Goal: Navigation & Orientation: Find specific page/section

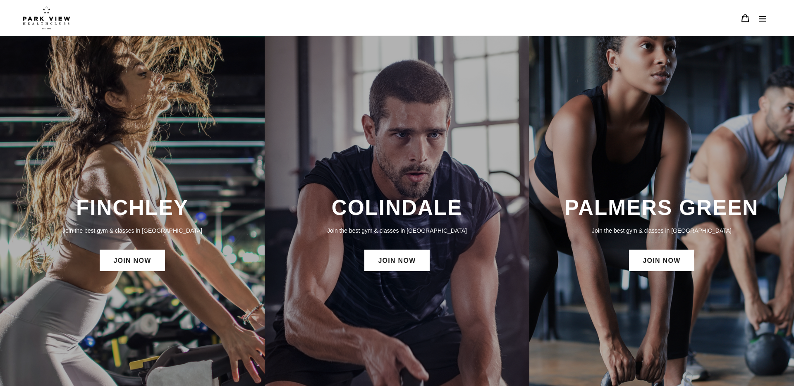
click at [54, 18] on img at bounding box center [47, 17] width 48 height 23
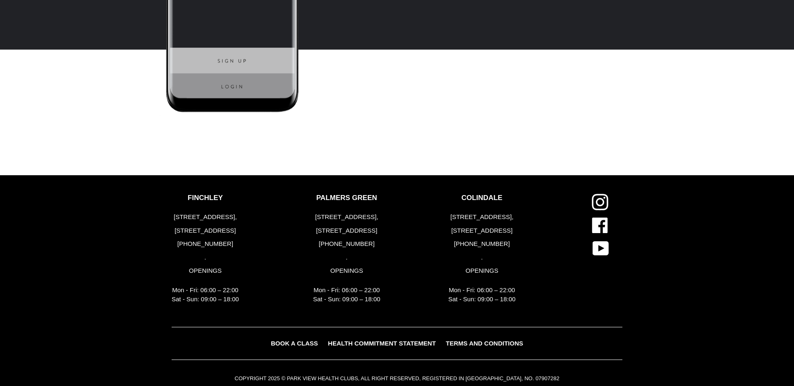
scroll to position [2158, 0]
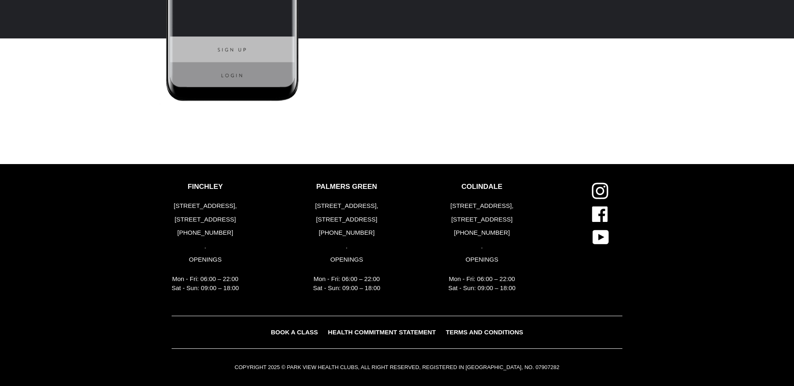
click at [349, 185] on p "PALMERS GREEN" at bounding box center [346, 187] width 67 height 8
click at [217, 184] on p "FINCHLEY" at bounding box center [205, 187] width 67 height 8
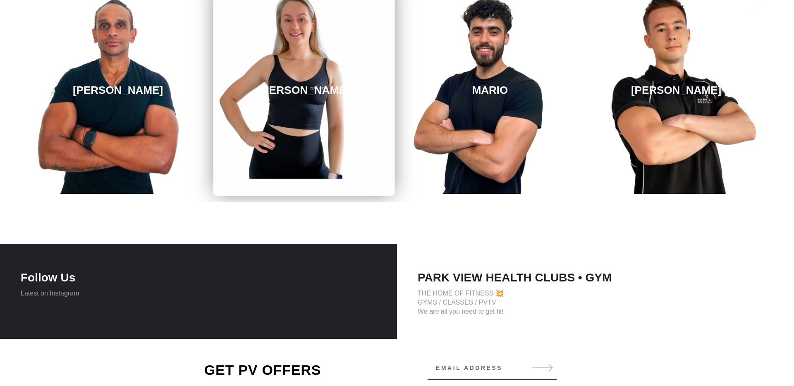
scroll to position [1355, 0]
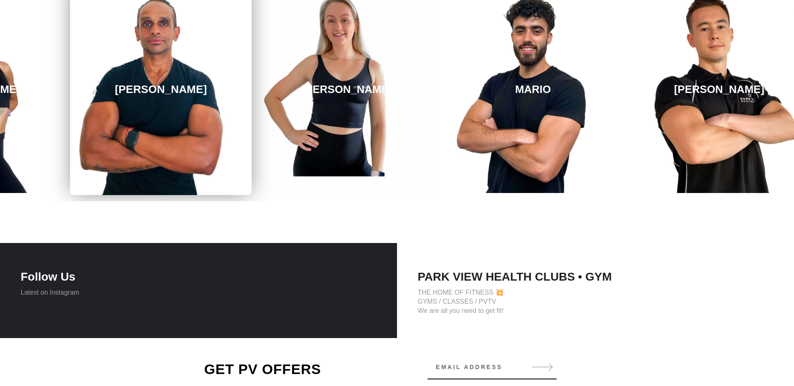
drag, startPoint x: 201, startPoint y: 112, endPoint x: 215, endPoint y: 91, distance: 24.9
click at [215, 91] on link "MERVIN" at bounding box center [161, 89] width 182 height 211
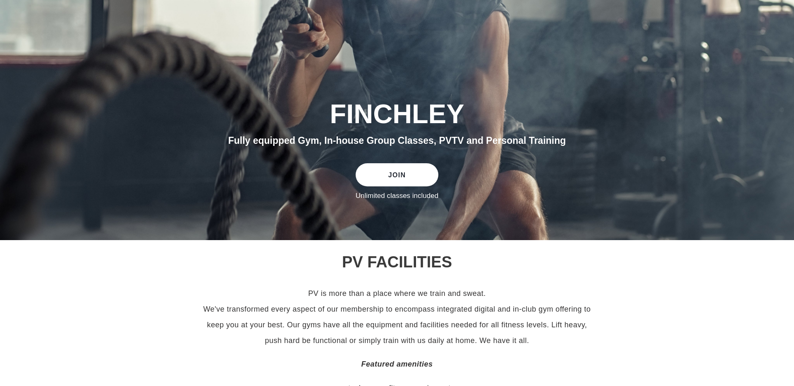
scroll to position [0, 0]
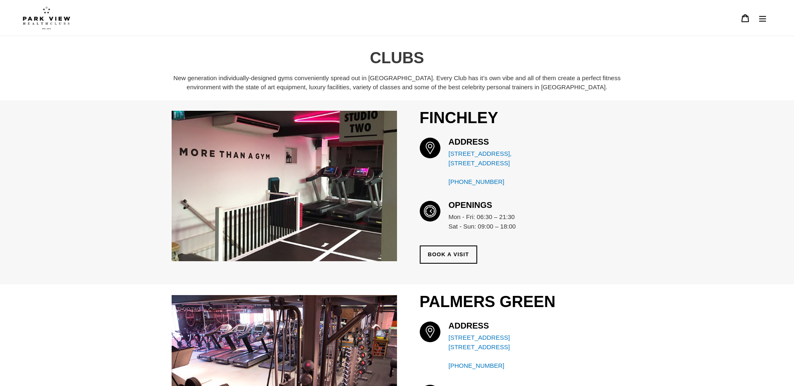
scroll to position [2, 0]
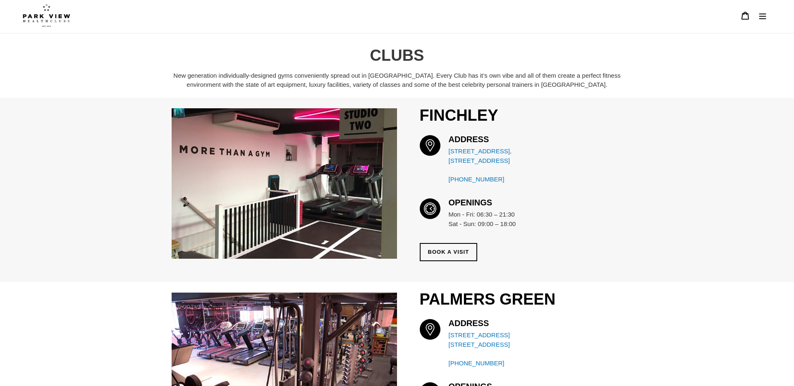
click at [762, 15] on icon "Menu" at bounding box center [762, 16] width 8 height 8
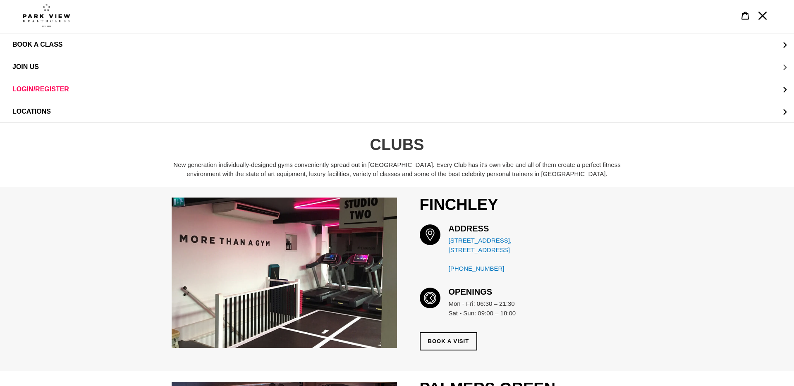
click at [784, 67] on button "JOIN US" at bounding box center [397, 67] width 794 height 22
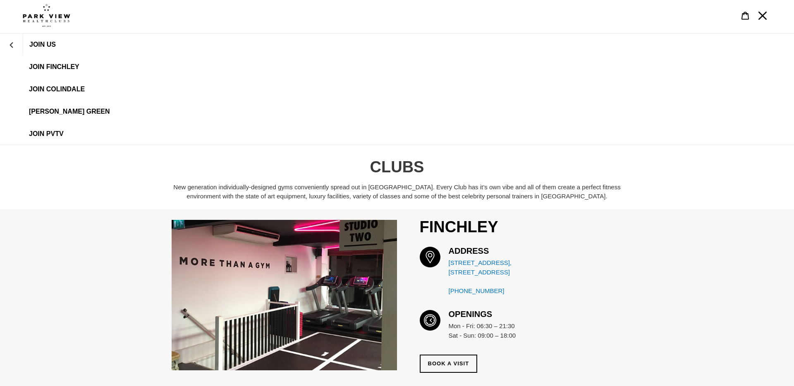
click at [774, 15] on header "BOOK A CLASS BOOK A CLASS FINCHLEY BOOK A CLASS COLINDALE BOOK A CLASS PALMERS …" at bounding box center [397, 16] width 794 height 36
click at [766, 15] on icon "Menu" at bounding box center [762, 16] width 8 height 8
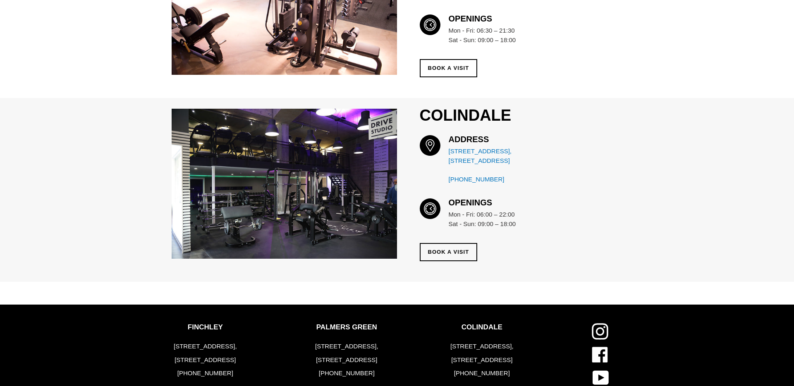
scroll to position [375, 0]
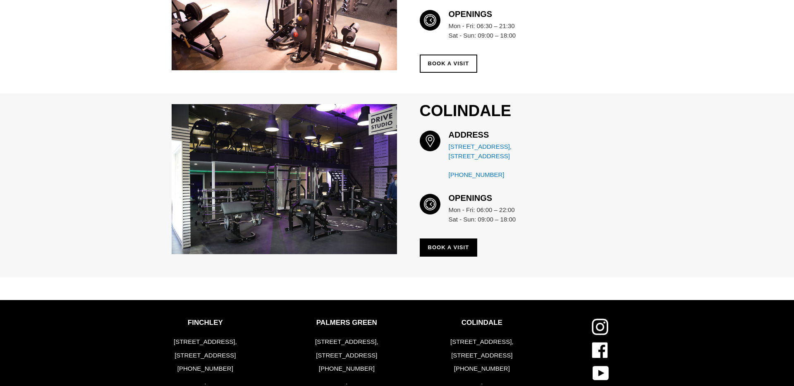
click at [440, 257] on link "Book a Visit" at bounding box center [449, 248] width 58 height 18
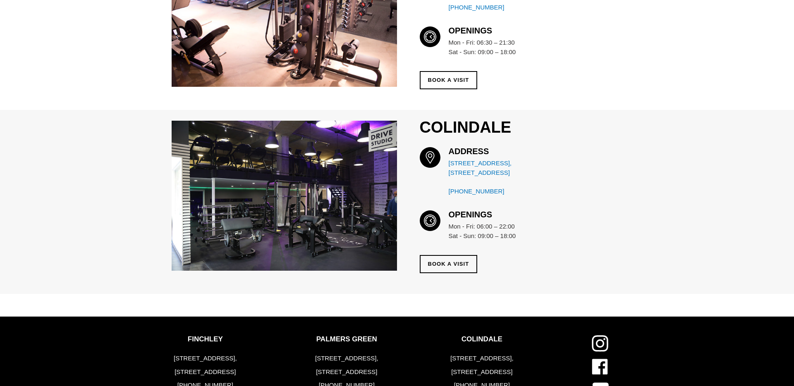
scroll to position [359, 0]
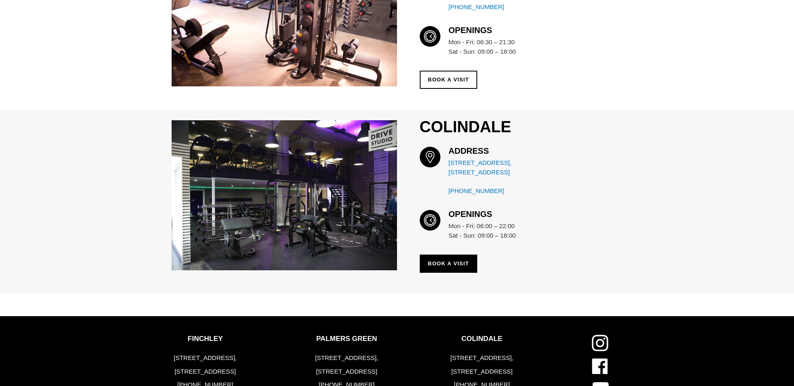
click at [441, 273] on link "Book a Visit" at bounding box center [449, 264] width 58 height 18
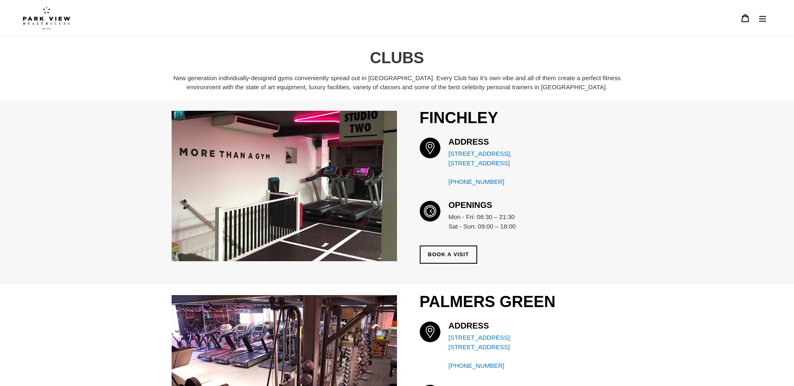
click at [760, 12] on button "Menu" at bounding box center [762, 18] width 17 height 18
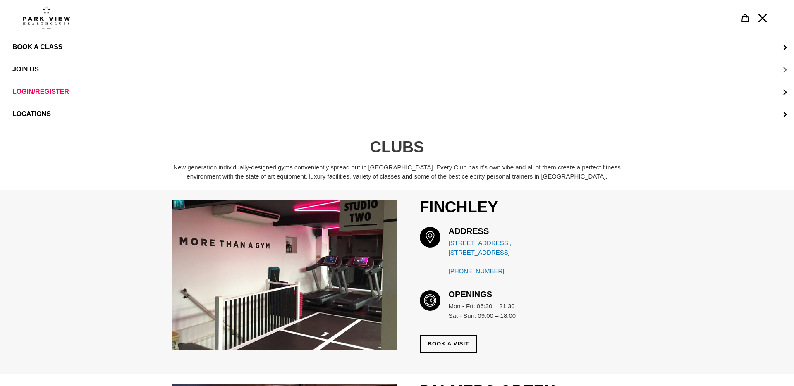
click at [93, 64] on button "JOIN US" at bounding box center [397, 69] width 794 height 22
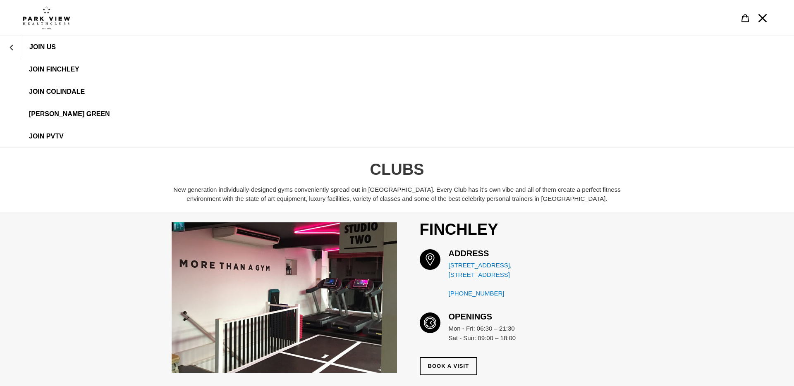
click at [84, 93] on span "JOIN Colindale" at bounding box center [57, 91] width 56 height 7
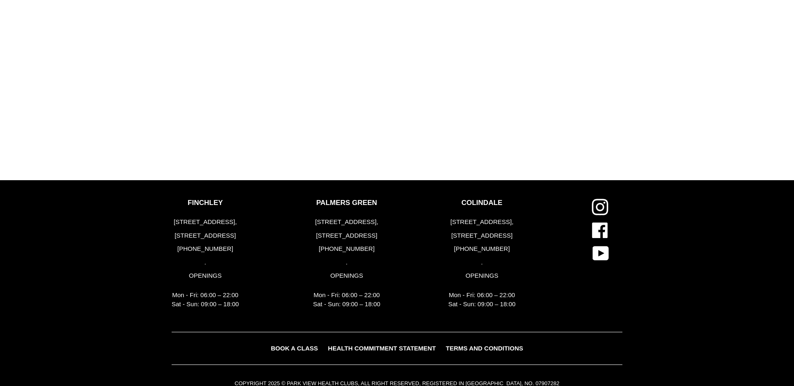
scroll to position [1016, 0]
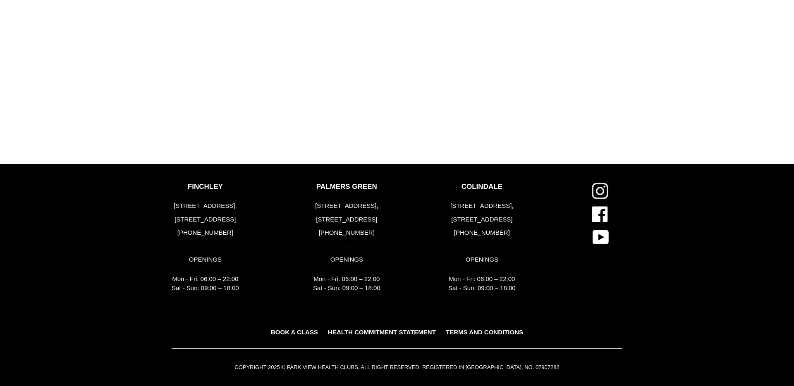
click at [599, 192] on icon at bounding box center [600, 191] width 17 height 17
